Goal: Book appointment/travel/reservation

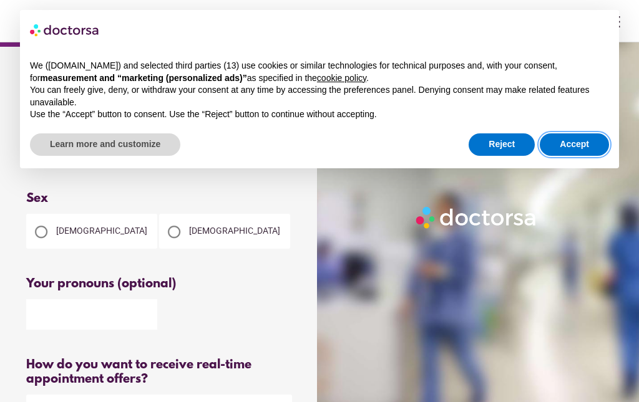
click at [575, 140] on button "Accept" at bounding box center [574, 144] width 69 height 22
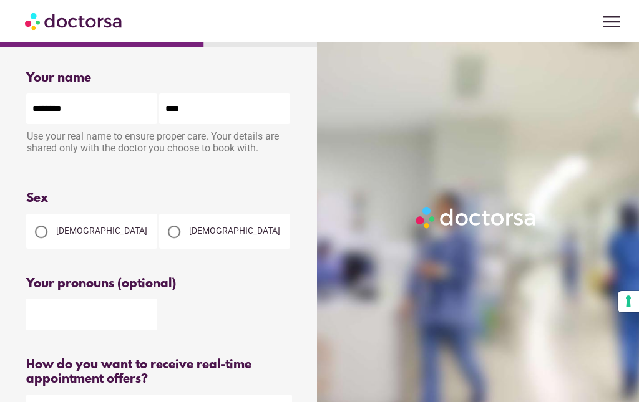
click at [611, 16] on span "menu" at bounding box center [611, 22] width 24 height 24
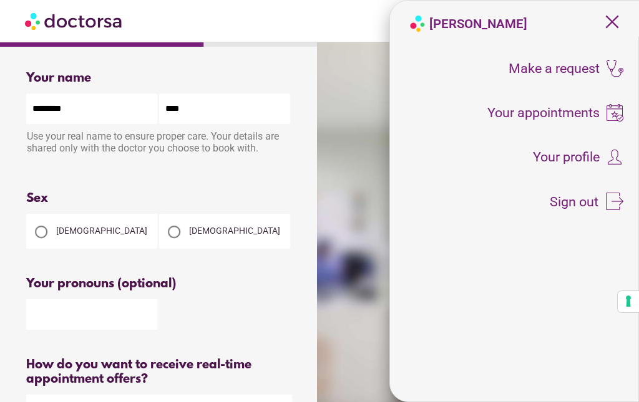
click at [314, 170] on div "What brings you in? Get Urgent Care Online Immediate primary care, 24/7 help Se…" at bounding box center [319, 364] width 639 height 728
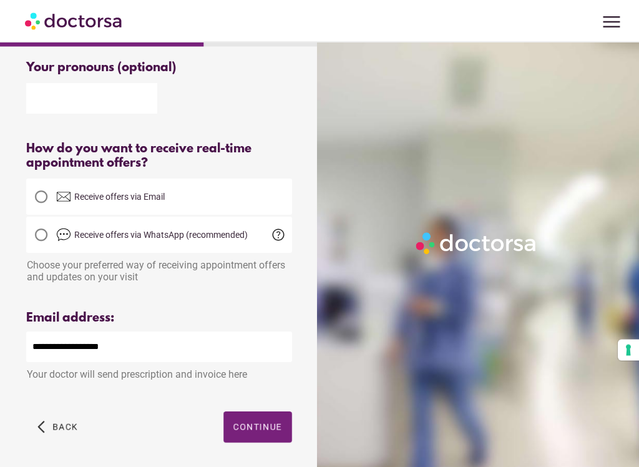
scroll to position [271, 0]
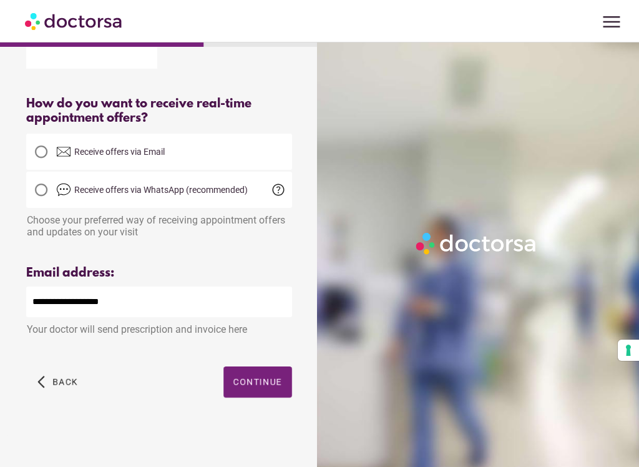
click at [49, 153] on div at bounding box center [41, 151] width 25 height 25
click at [259, 385] on span "Continue" at bounding box center [257, 382] width 49 height 10
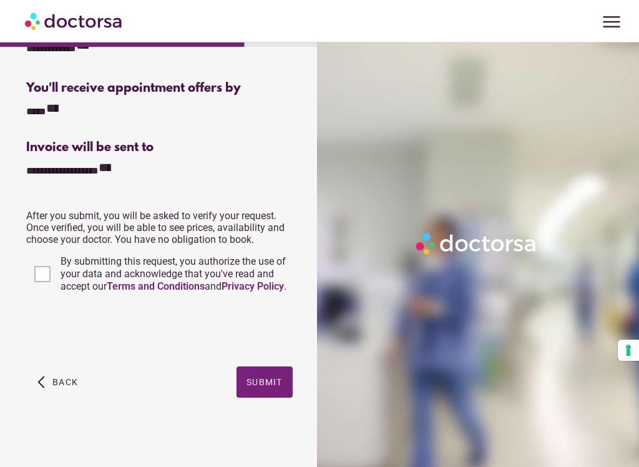
scroll to position [319, 0]
click at [269, 384] on span "Submit" at bounding box center [264, 382] width 36 height 10
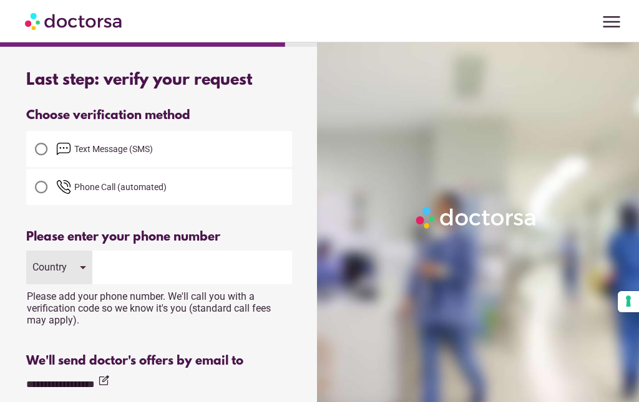
click at [42, 151] on div at bounding box center [41, 149] width 12 height 12
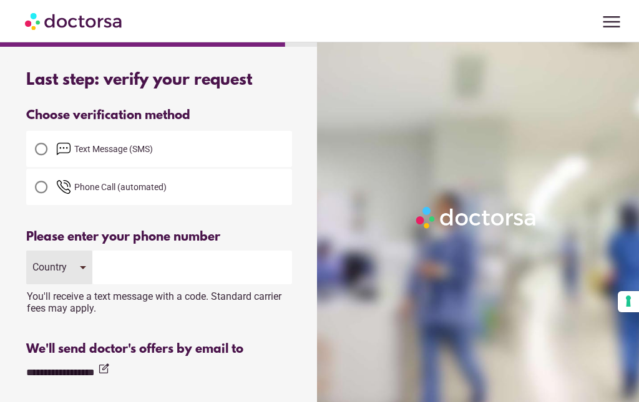
click at [135, 270] on input "tel" at bounding box center [192, 268] width 200 height 34
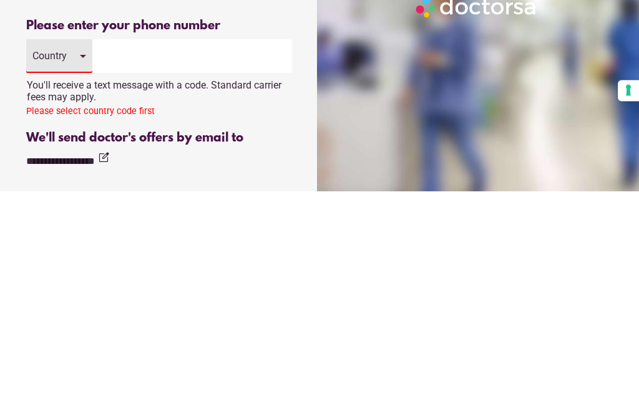
click at [95, 251] on input "tel" at bounding box center [192, 268] width 200 height 34
click at [87, 251] on div "Country" at bounding box center [59, 268] width 66 height 34
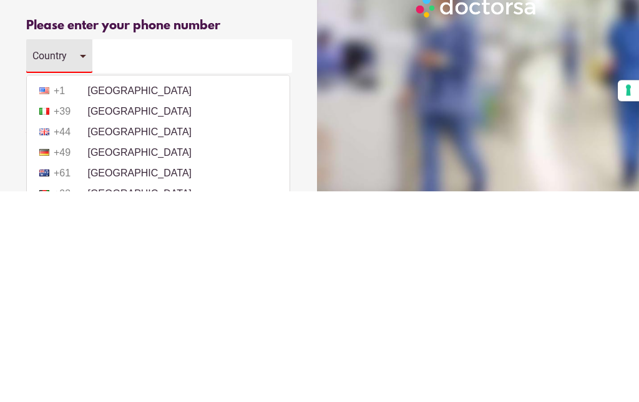
scroll to position [211, 0]
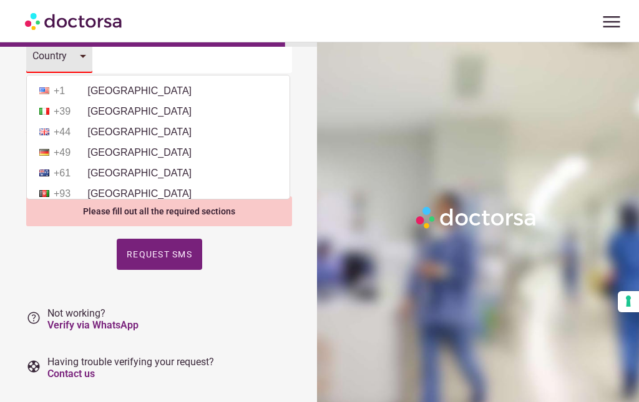
click at [139, 139] on li "+44 United Kingdom" at bounding box center [158, 132] width 250 height 19
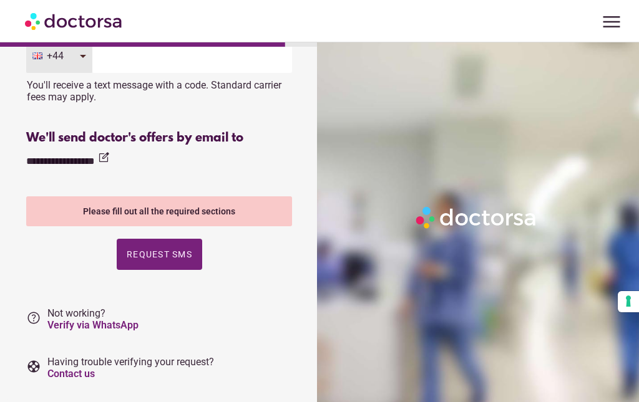
click at [121, 64] on input "tel" at bounding box center [192, 56] width 200 height 34
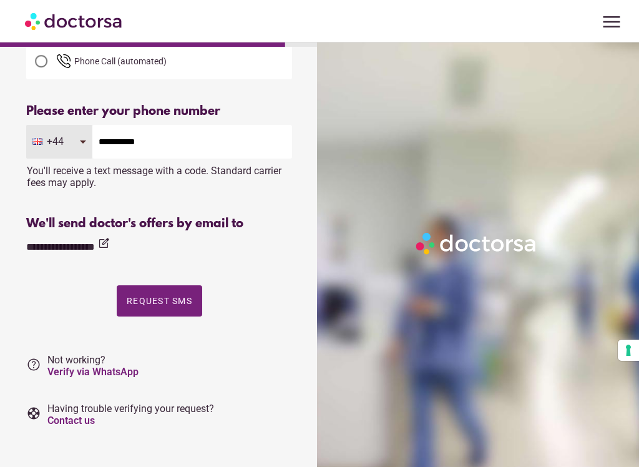
scroll to position [139, 0]
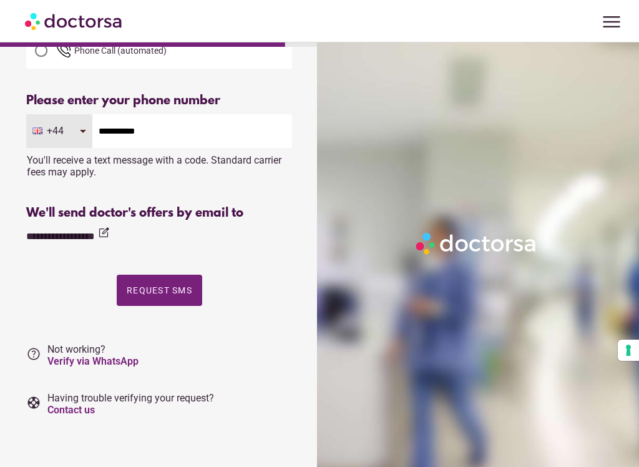
type input "**********"
click at [173, 281] on span "button" at bounding box center [159, 289] width 85 height 31
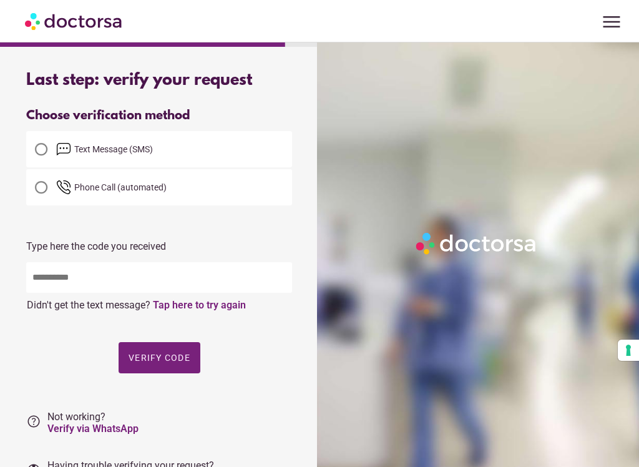
click at [52, 278] on input "text" at bounding box center [159, 277] width 266 height 31
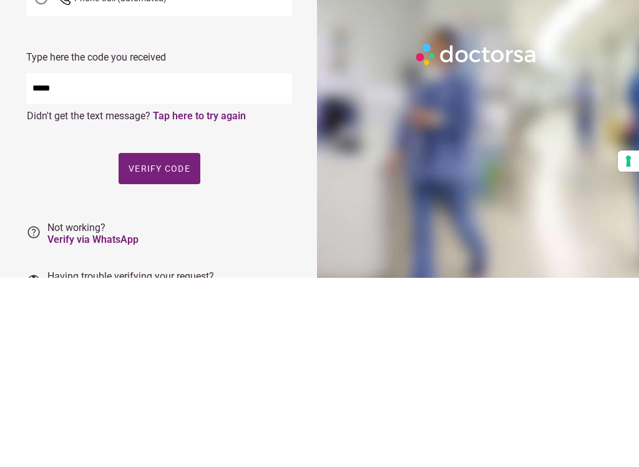
scroll to position [70, 0]
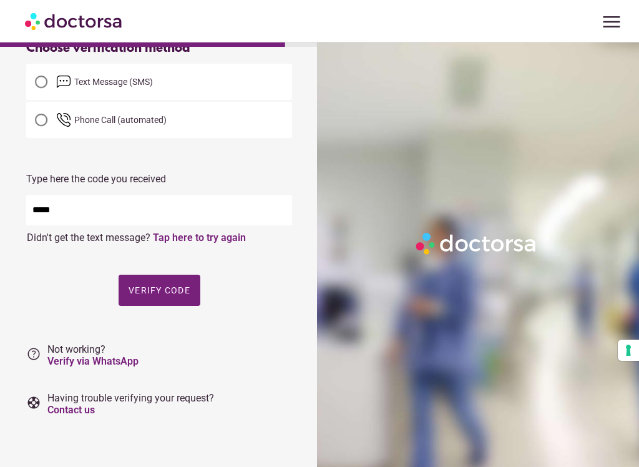
type input "*****"
click at [165, 285] on span "Verify code" at bounding box center [159, 290] width 62 height 10
